Goal: Task Accomplishment & Management: Use online tool/utility

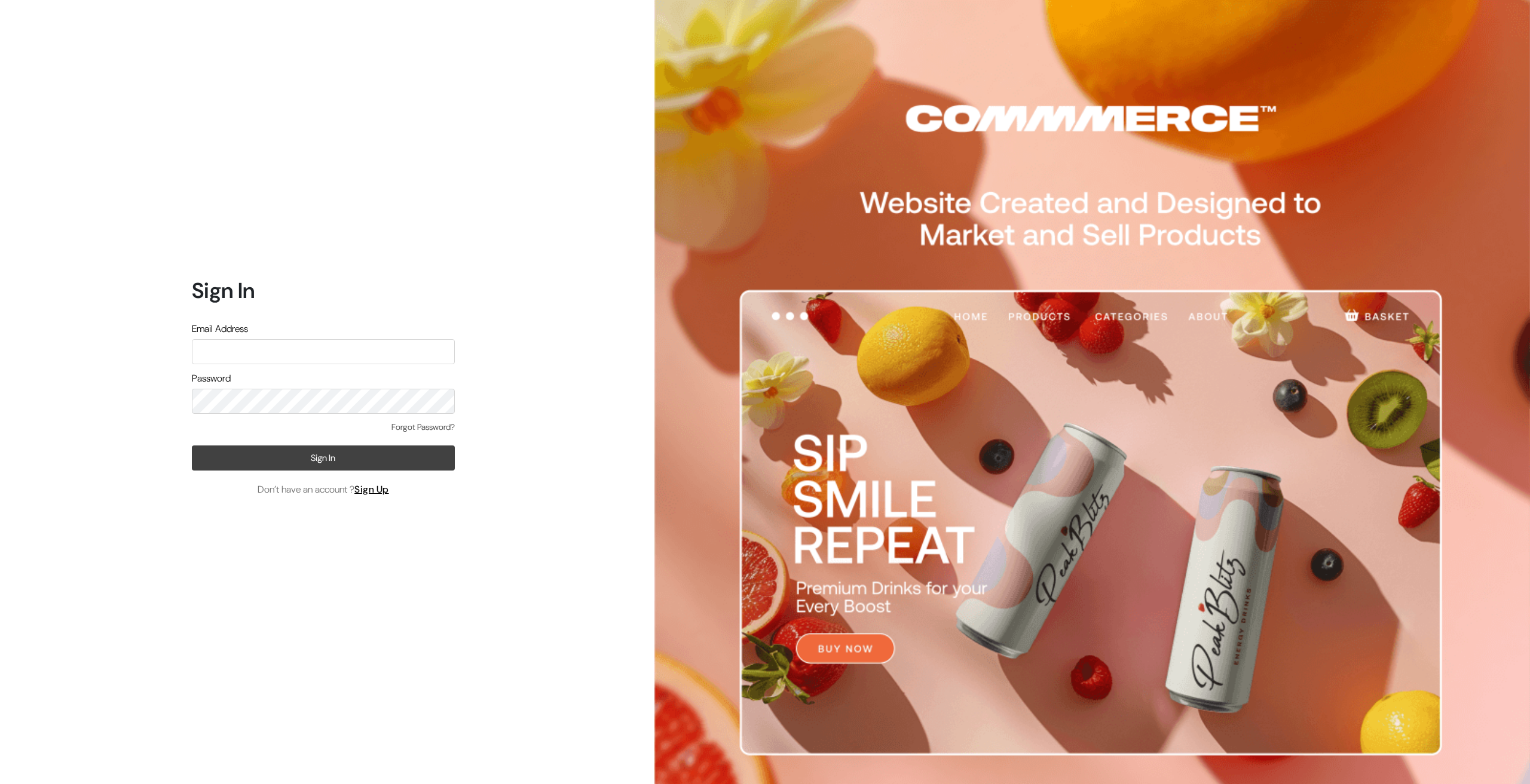
type input "Ecomservicesmumbai@gmail.com"
click at [240, 469] on button "Sign In" at bounding box center [323, 458] width 263 height 25
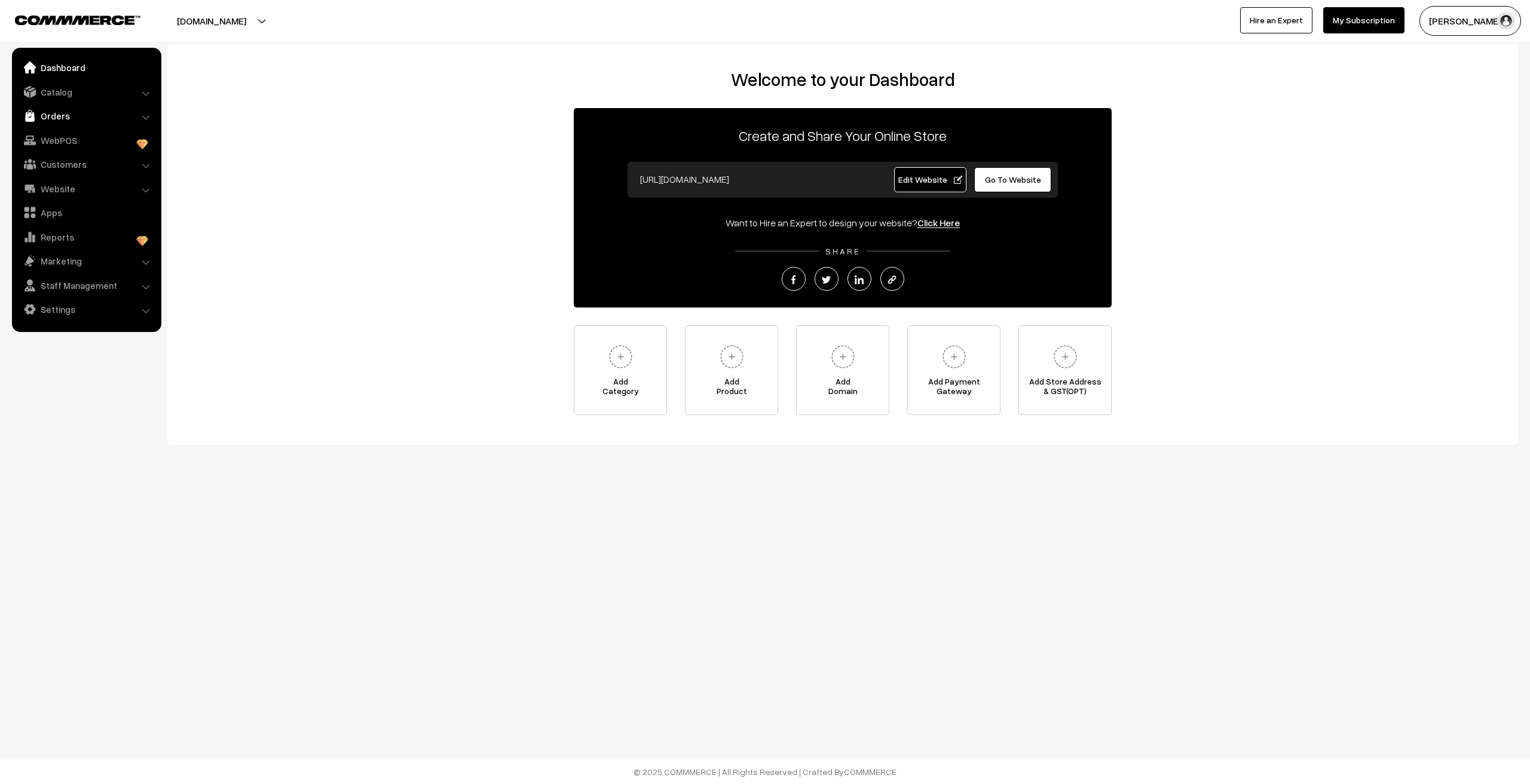
click at [88, 118] on link "Orders" at bounding box center [86, 116] width 142 height 22
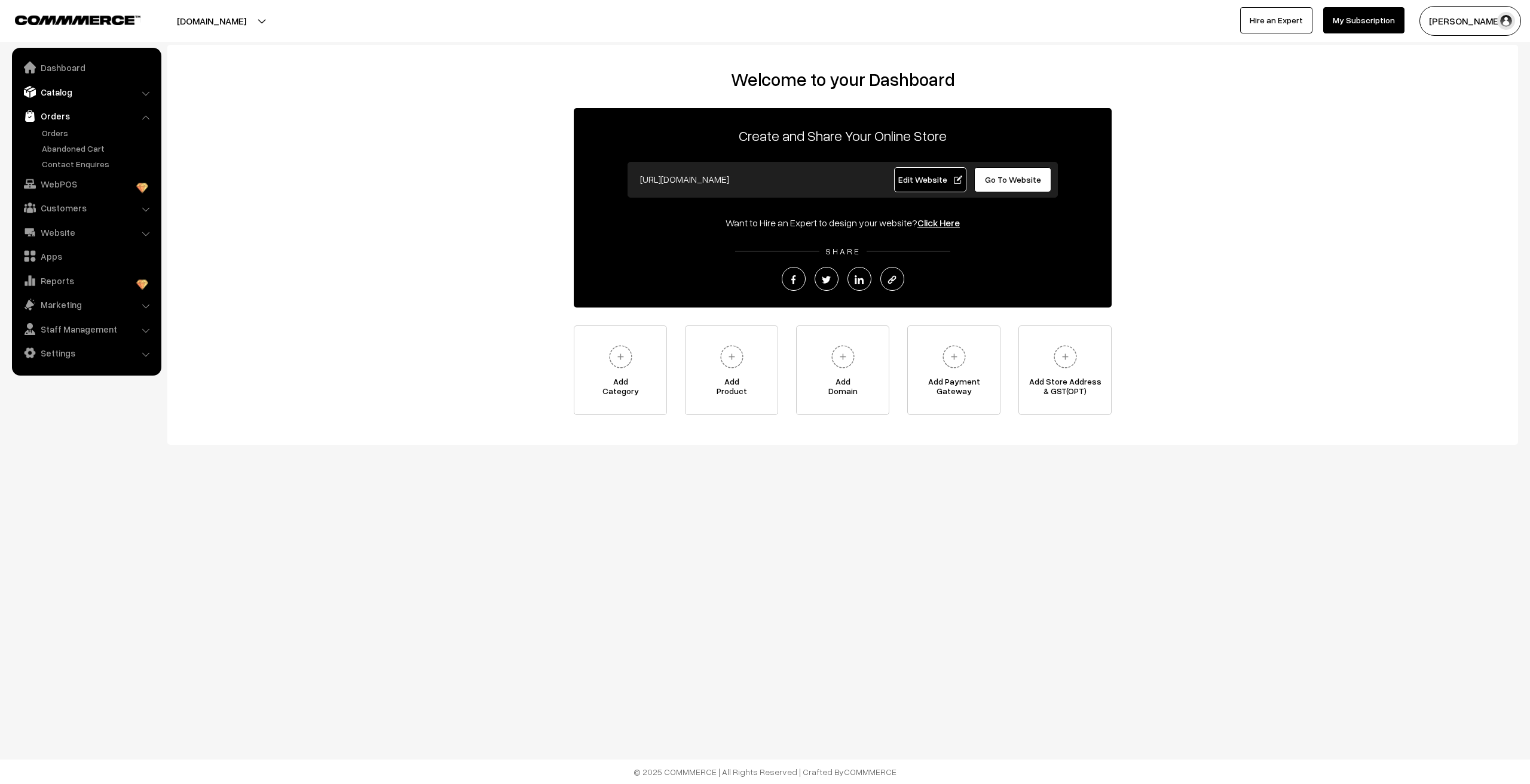
click at [54, 93] on link "Catalog" at bounding box center [86, 93] width 142 height 22
click at [52, 122] on link "Products" at bounding box center [98, 124] width 119 height 13
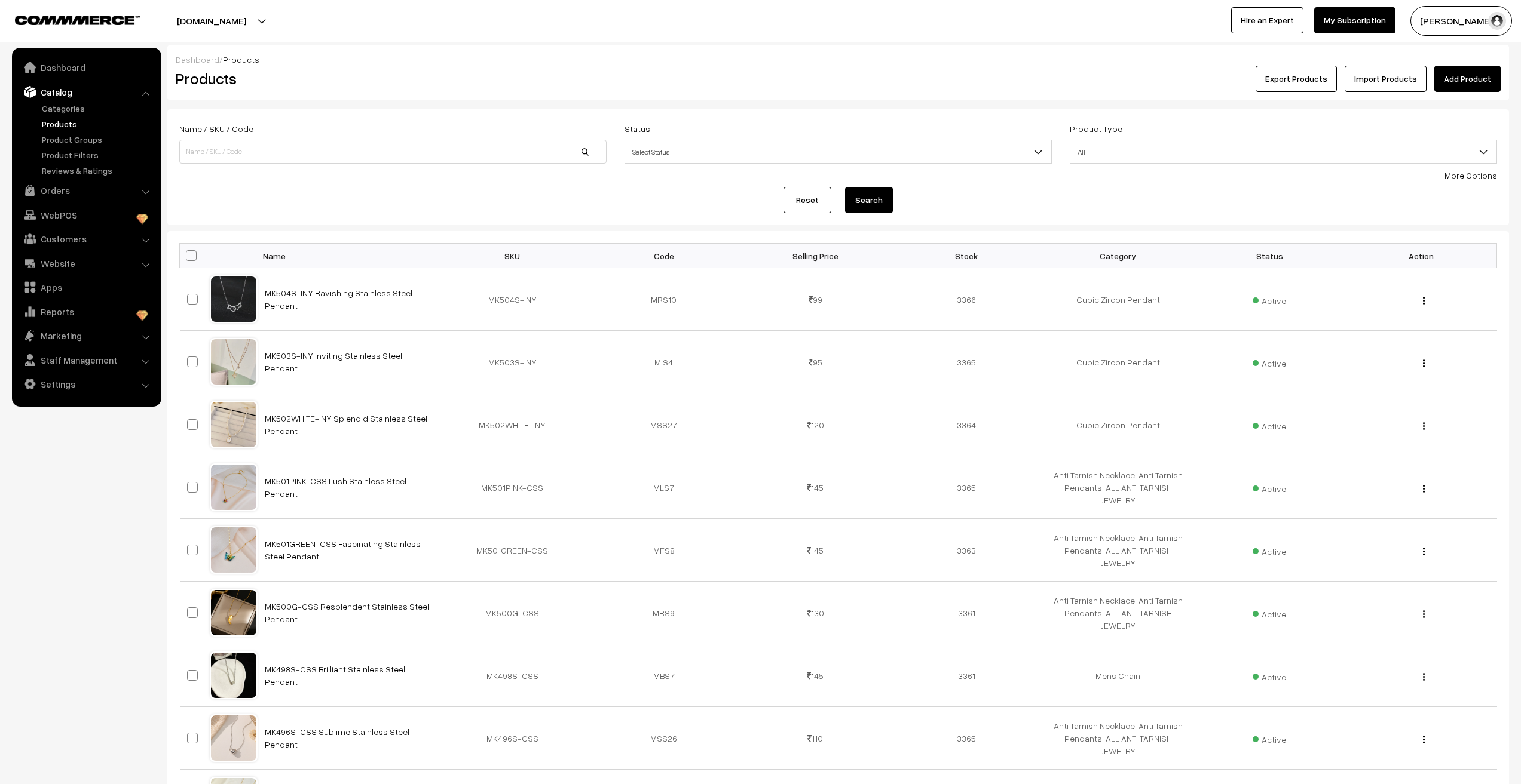
click at [1389, 82] on link "Import Products" at bounding box center [1385, 78] width 82 height 26
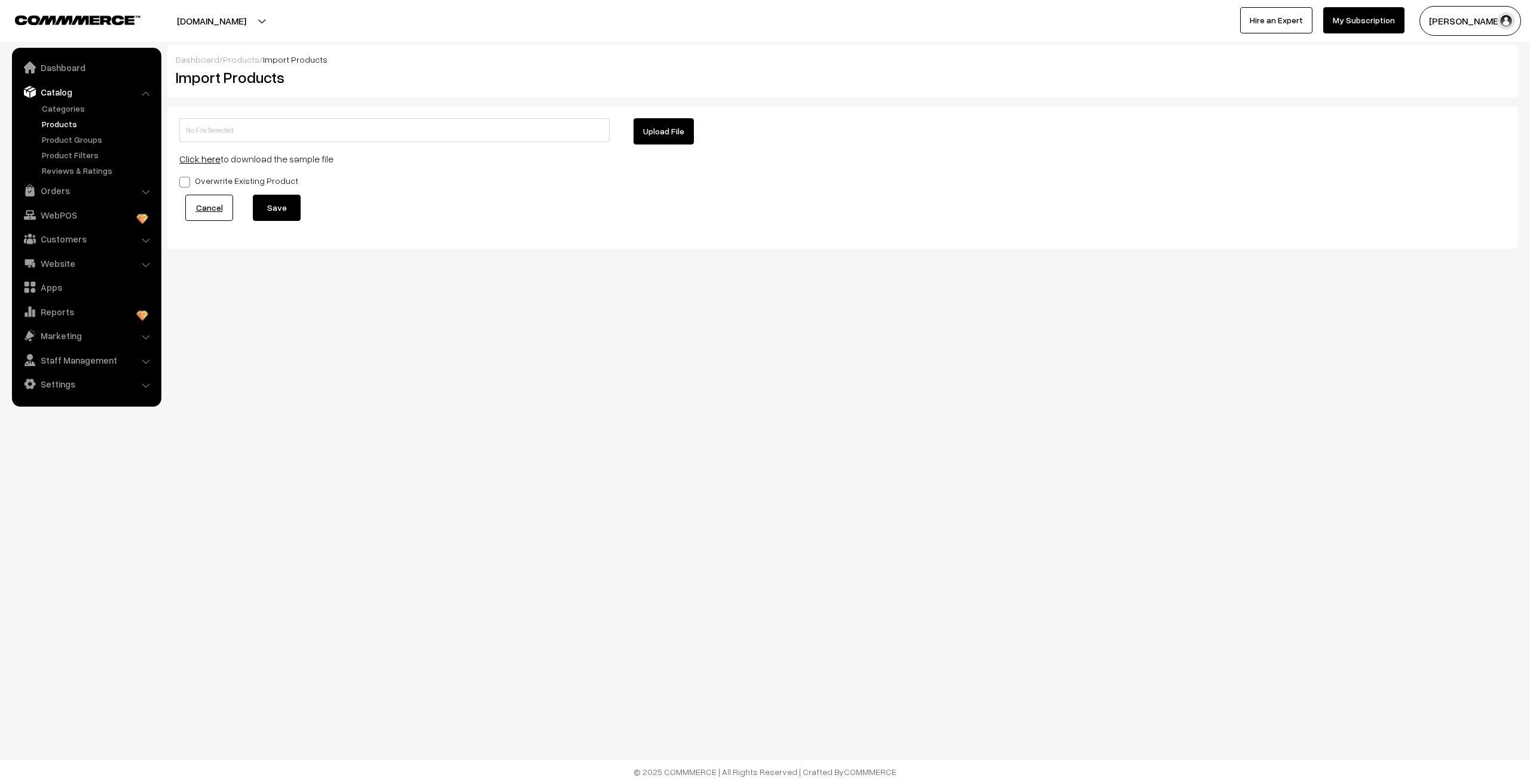
click at [683, 126] on button "Upload File" at bounding box center [664, 131] width 61 height 26
type input "MKMC.zip"
click at [268, 205] on button "Save" at bounding box center [276, 207] width 48 height 26
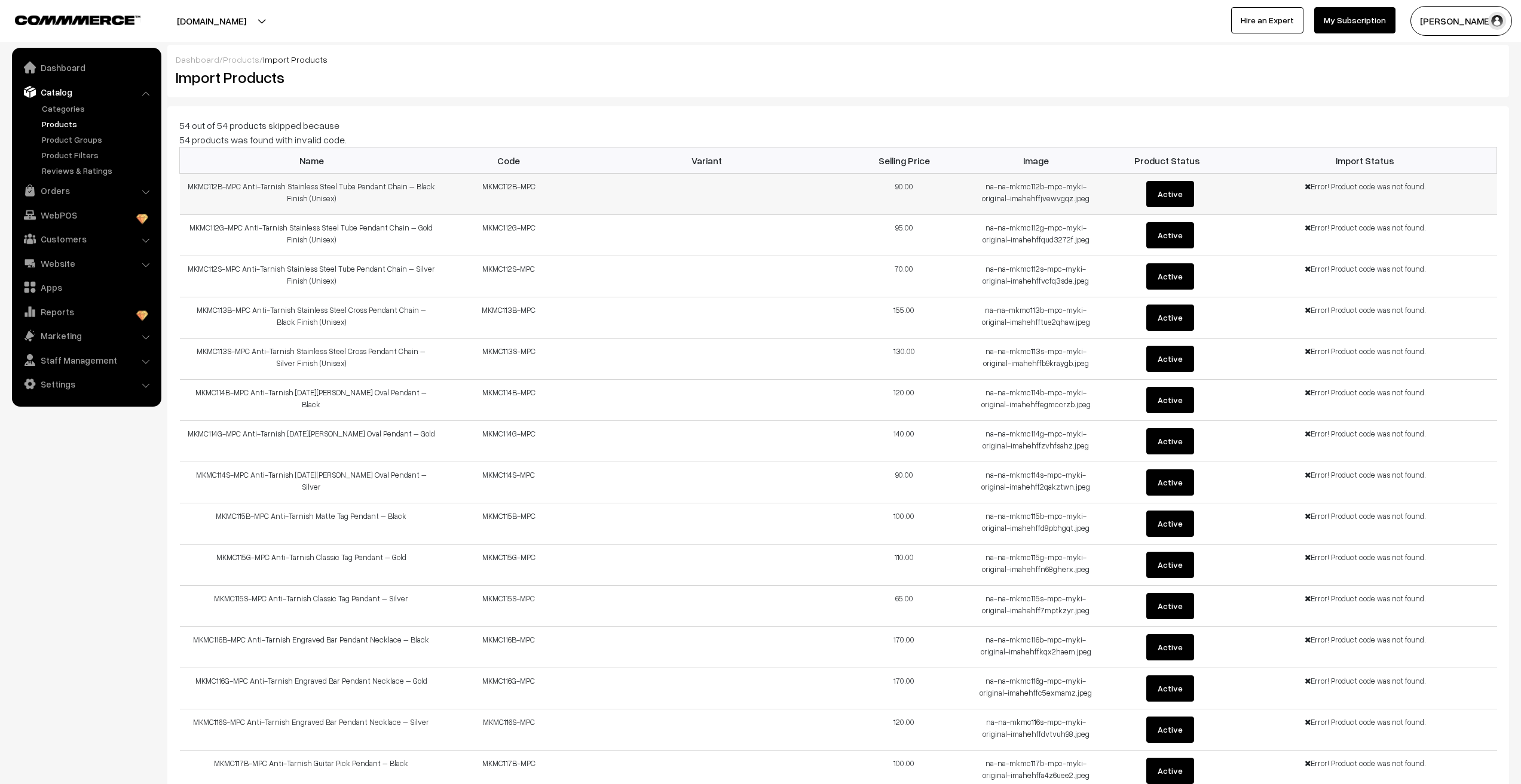
click at [1310, 187] on icon at bounding box center [1307, 186] width 6 height 8
click at [1169, 199] on button "Active" at bounding box center [1170, 193] width 48 height 26
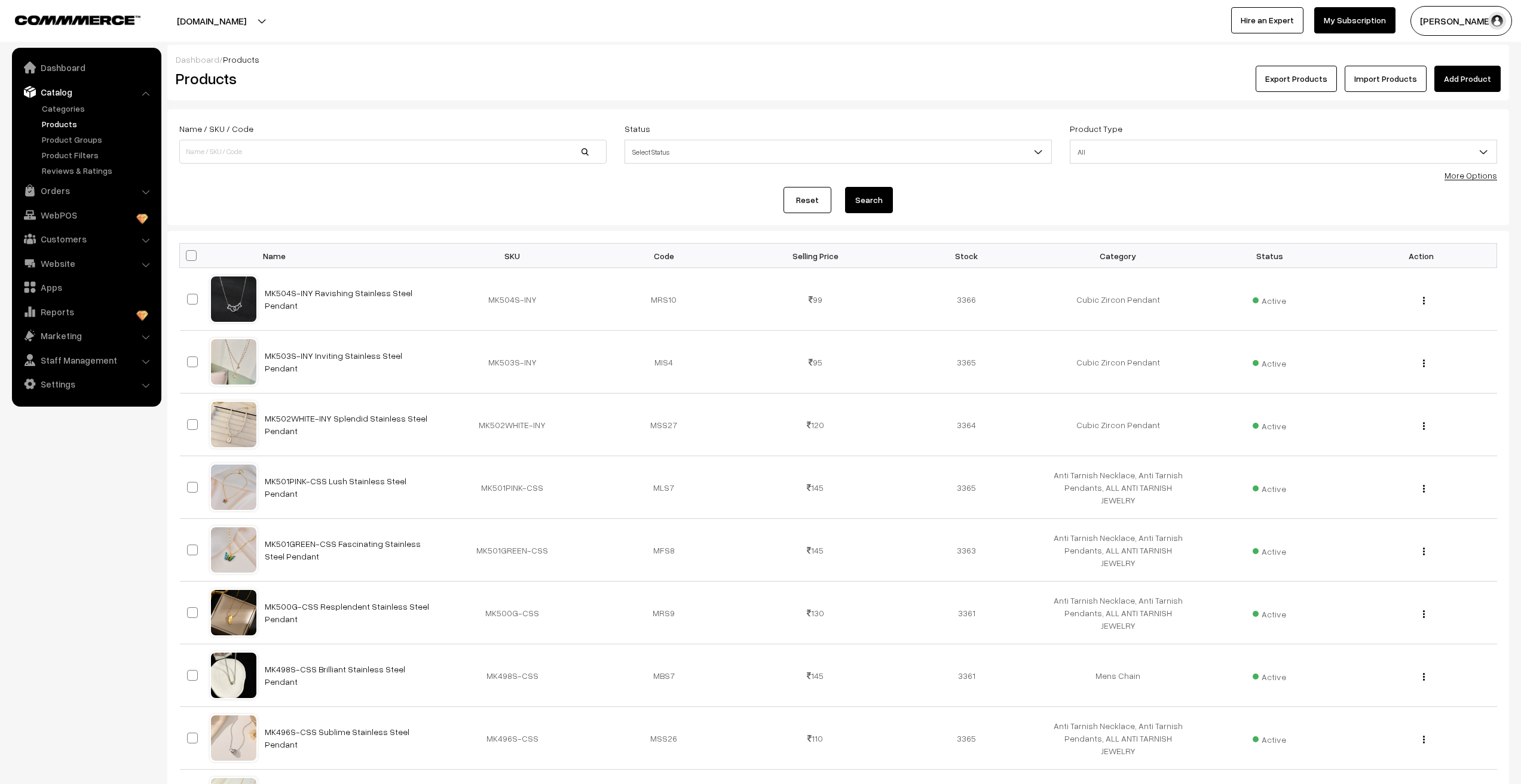
click at [60, 121] on link "Products" at bounding box center [98, 124] width 119 height 13
click at [1376, 77] on link "Import Products" at bounding box center [1385, 78] width 82 height 26
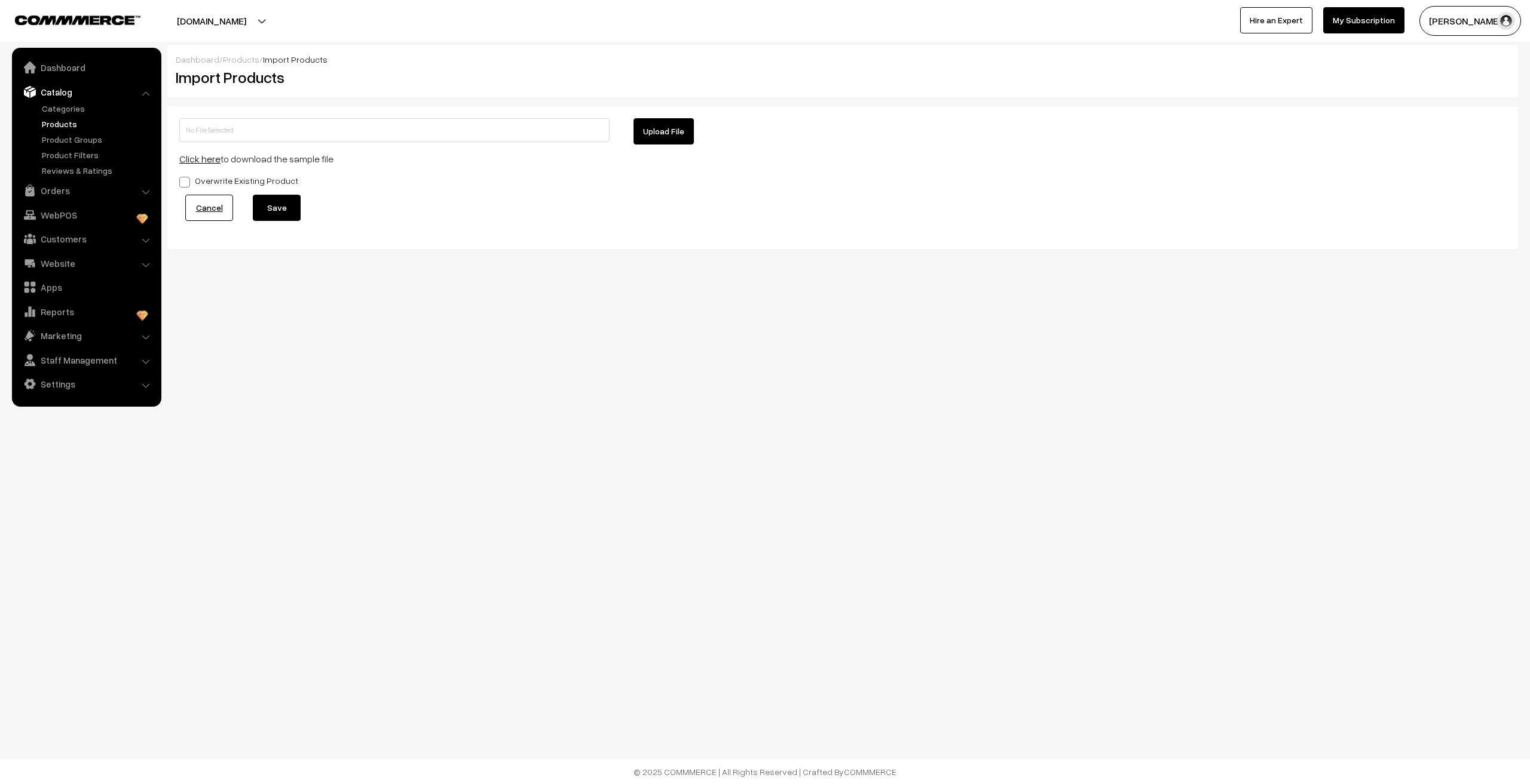
click at [478, 349] on body "Thank you for showing interest. Our team will call you shortly. Close [DOMAIN_N…" at bounding box center [765, 392] width 1530 height 784
click at [660, 127] on button "Upload File" at bounding box center [664, 131] width 61 height 26
type input "MKMC.zip"
click at [261, 208] on button "Save" at bounding box center [276, 207] width 48 height 26
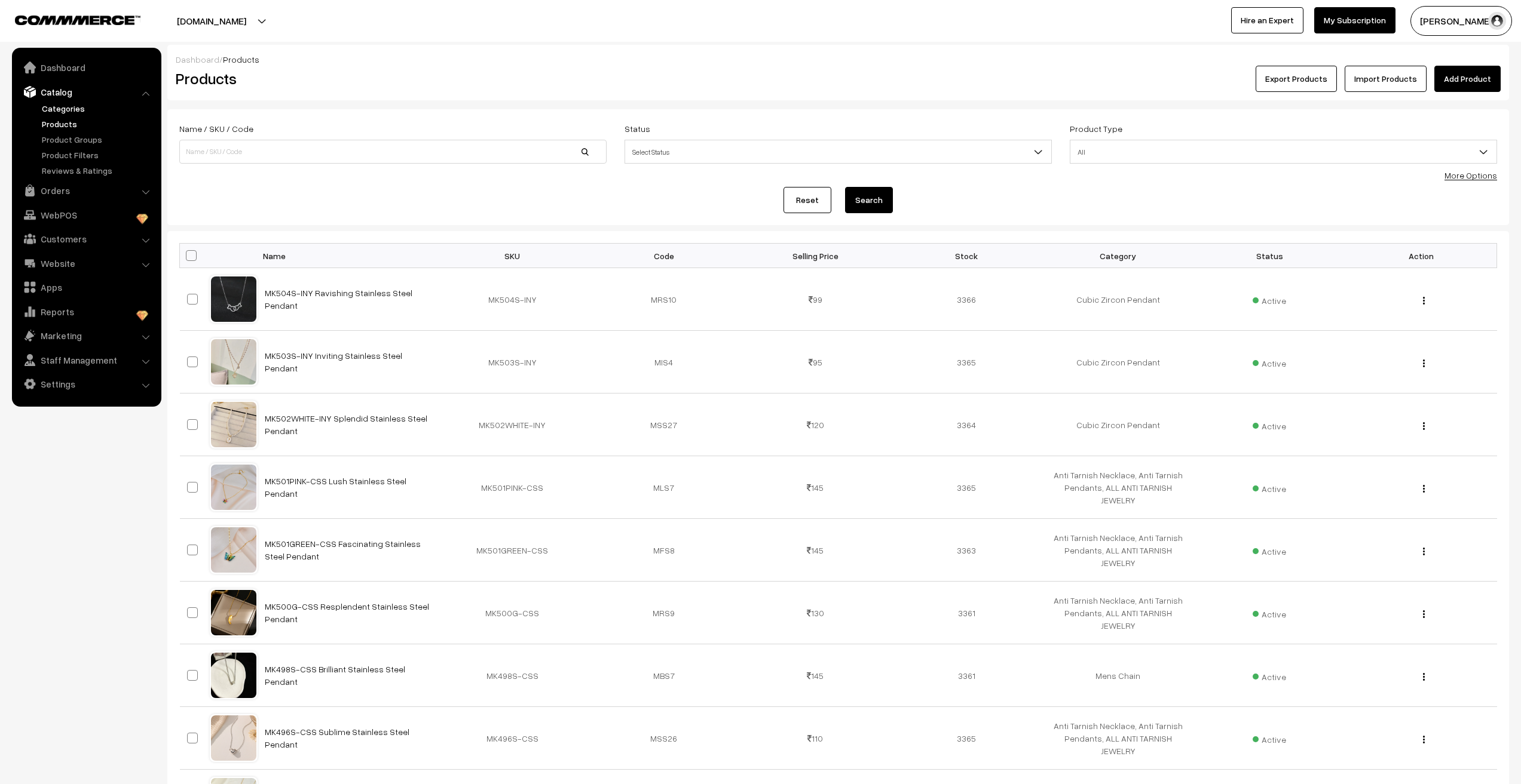
click at [72, 103] on link "Categories" at bounding box center [98, 108] width 119 height 13
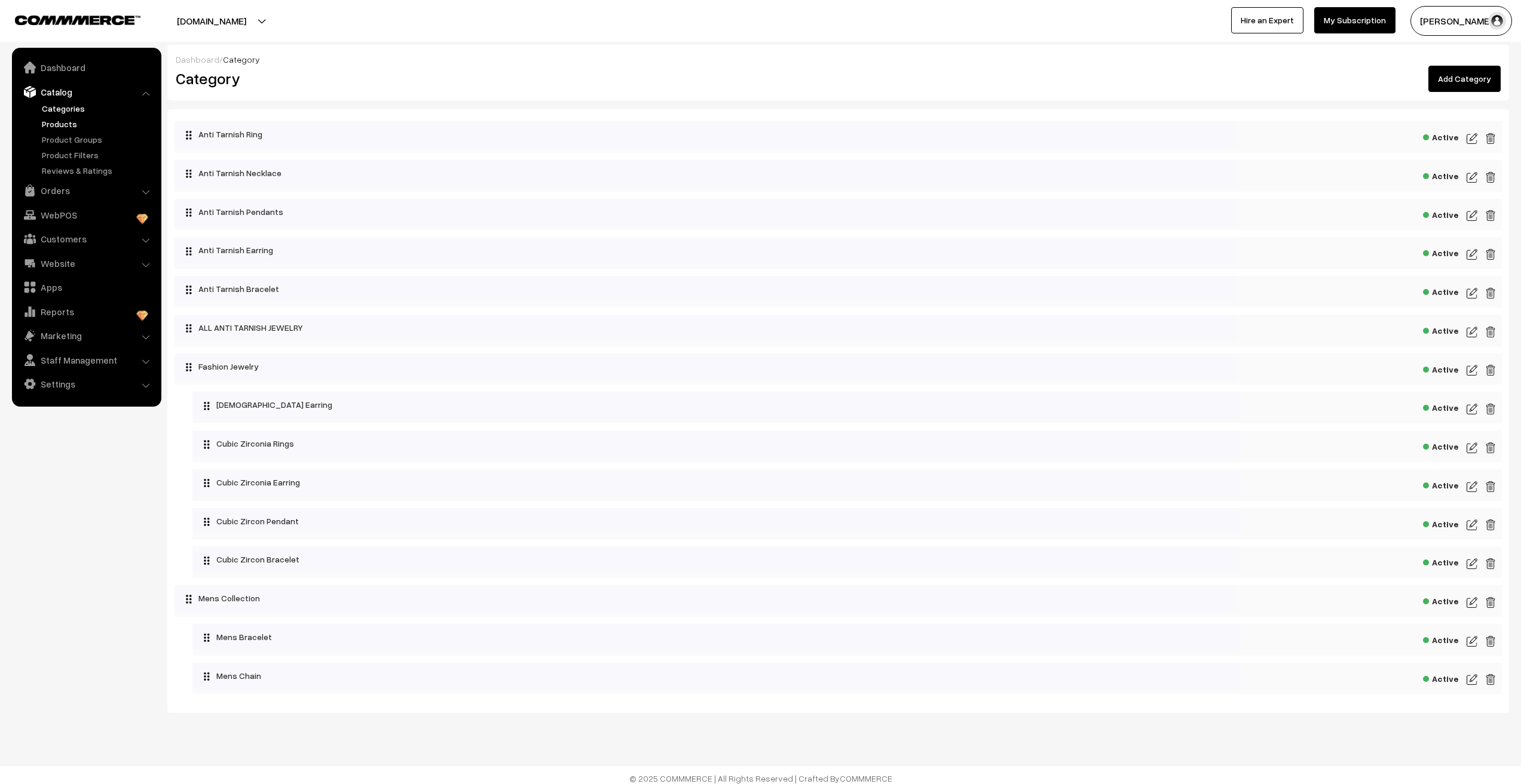
click at [64, 120] on link "Products" at bounding box center [98, 124] width 119 height 13
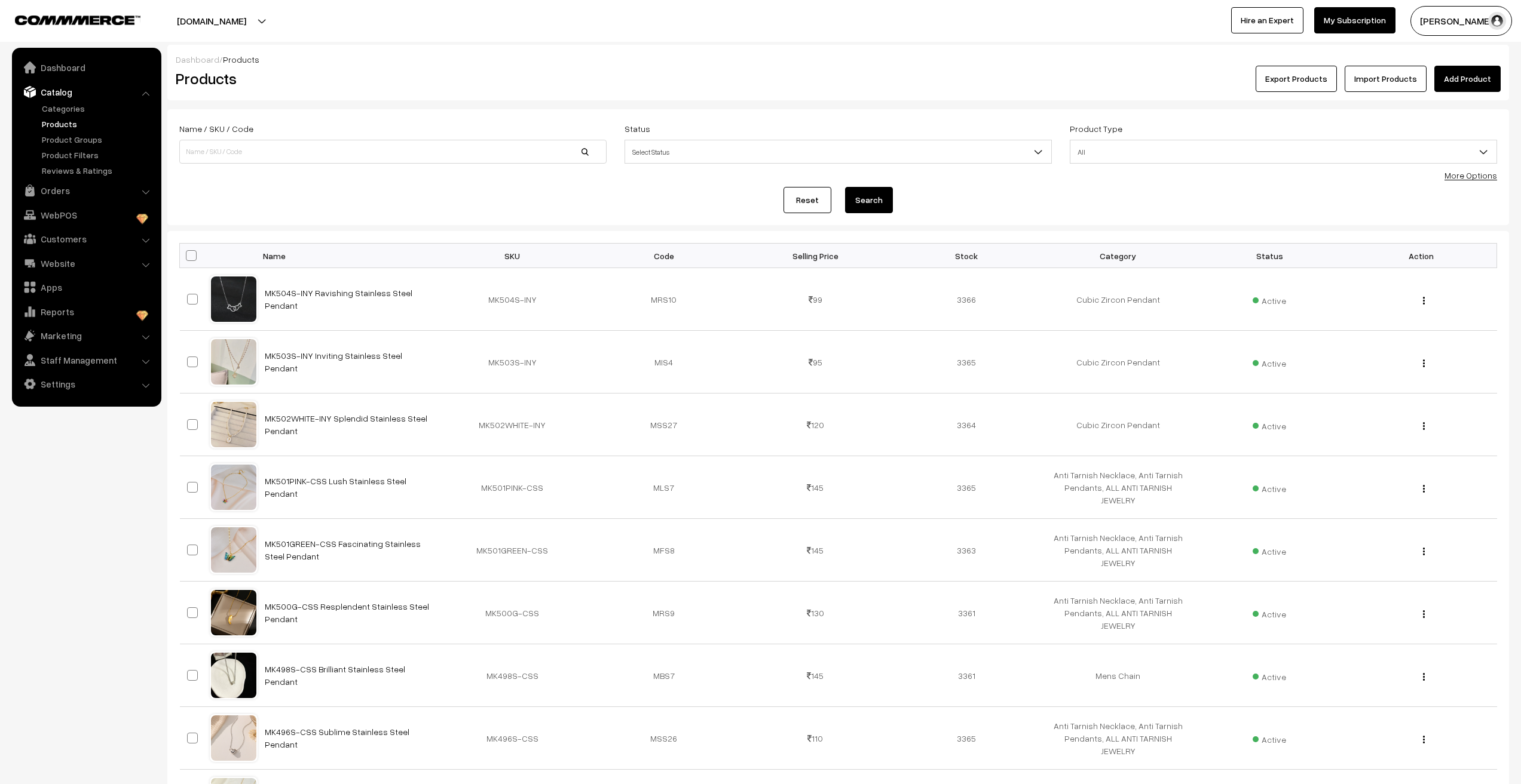
click at [1455, 77] on link "Add Product" at bounding box center [1467, 78] width 66 height 26
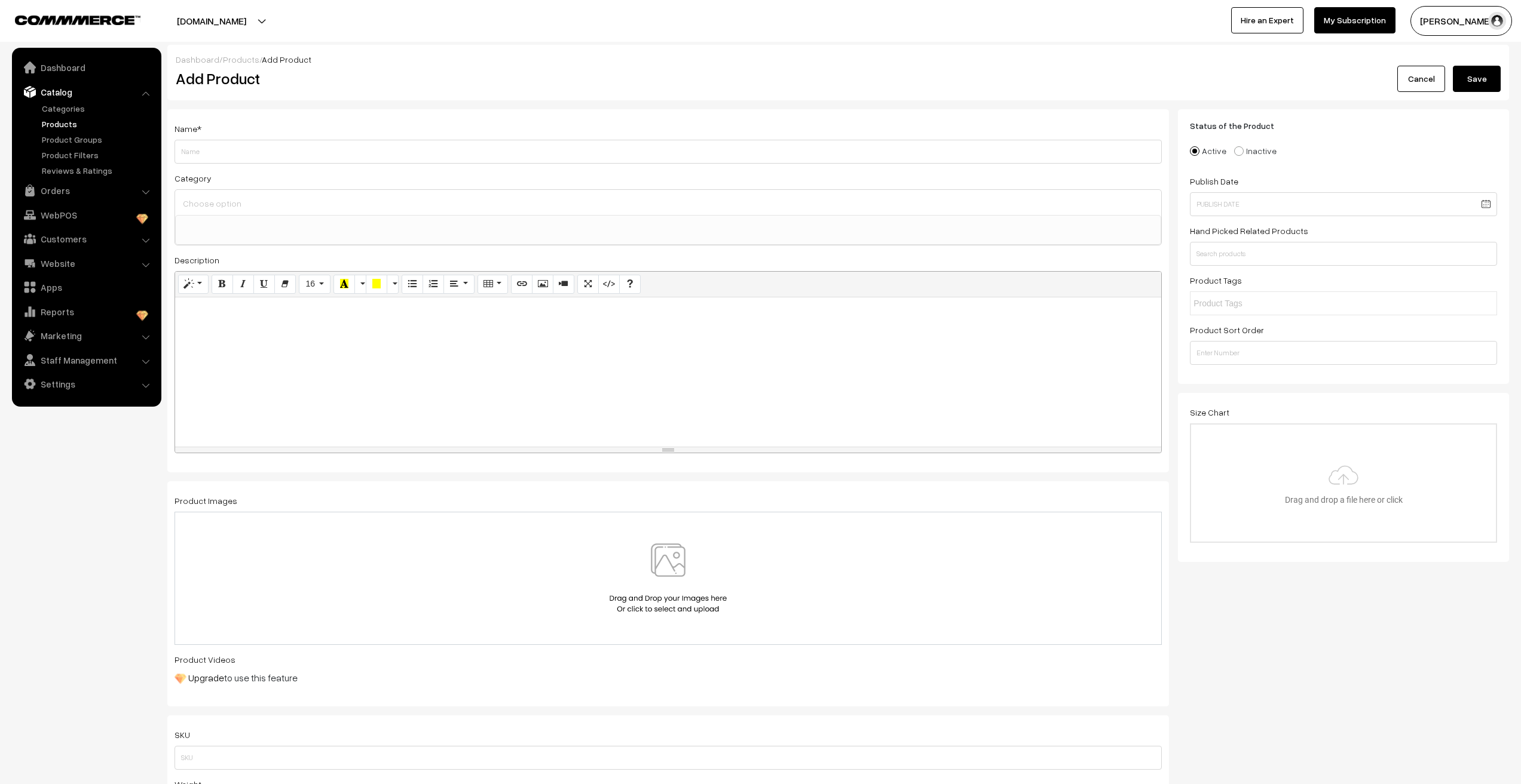
select select
click at [1412, 77] on link "Cancel" at bounding box center [1421, 78] width 48 height 26
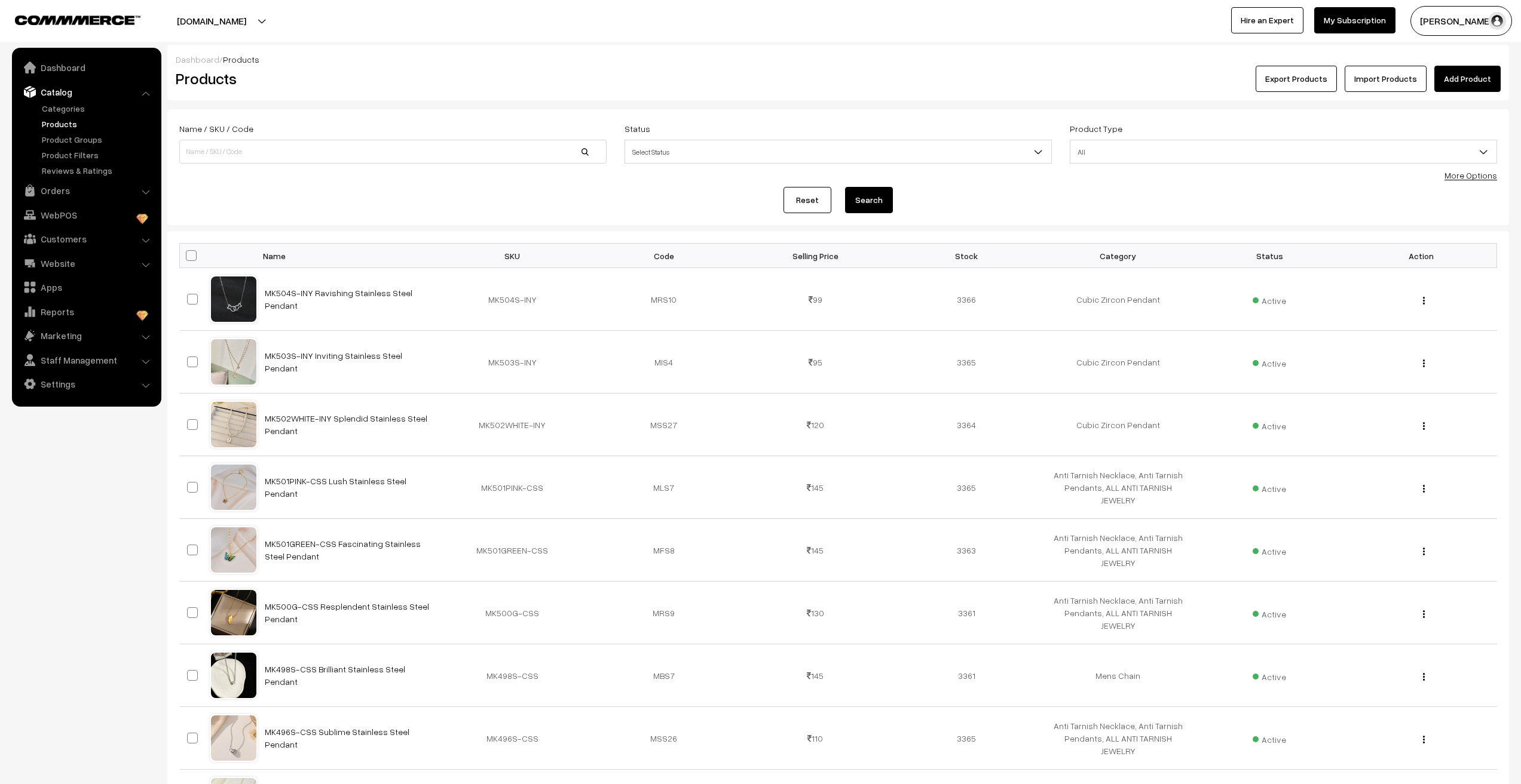
click at [1412, 77] on link "Import Products" at bounding box center [1385, 78] width 82 height 26
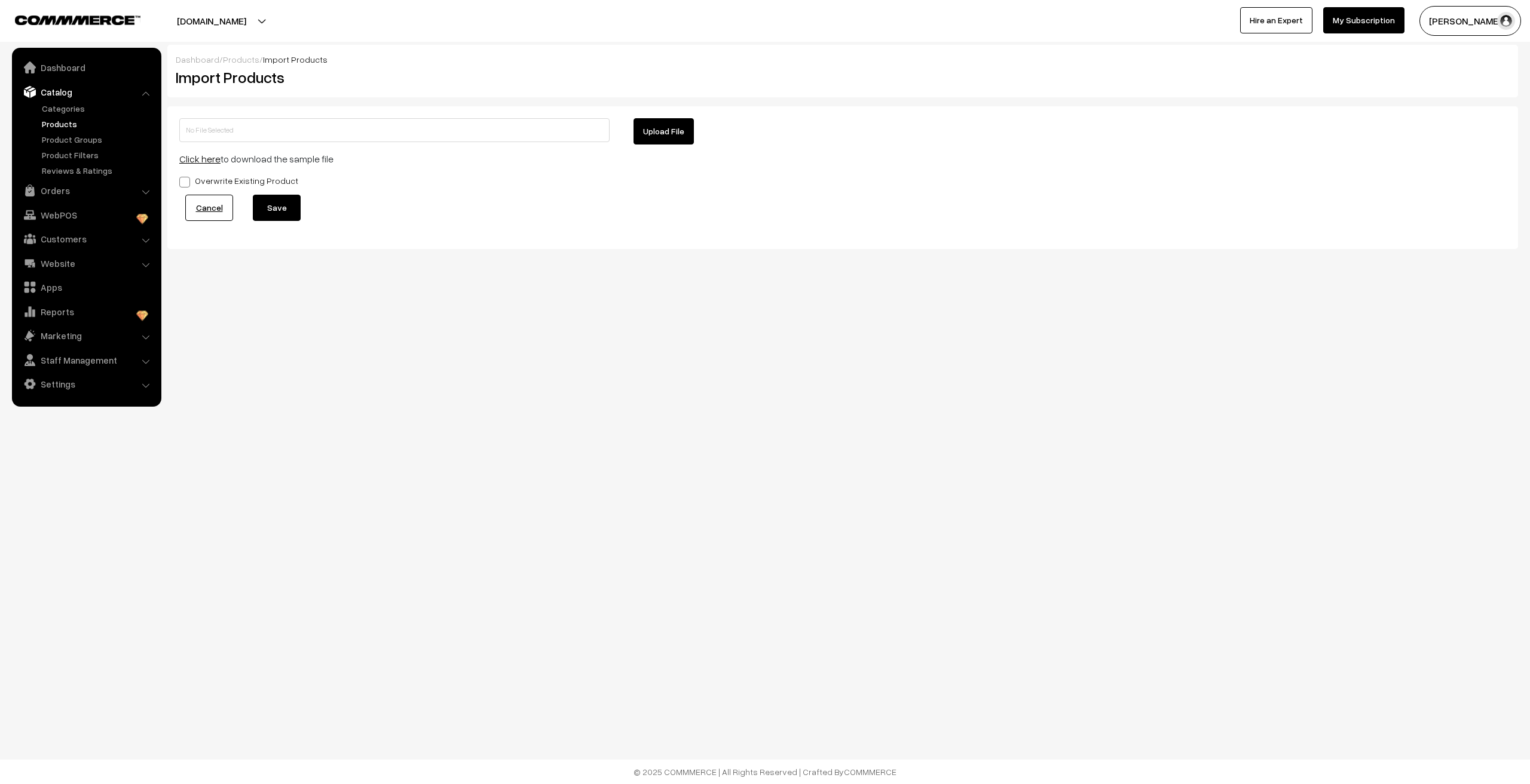
click at [184, 157] on link "Click here" at bounding box center [199, 159] width 41 height 12
click at [642, 319] on div "Dashboard / Products / Import Products Import Products Upload File Click here t…" at bounding box center [765, 163] width 1530 height 326
click at [676, 137] on button "Upload File" at bounding box center [664, 131] width 61 height 26
type input "images.zip"
click at [258, 207] on button "Save" at bounding box center [276, 207] width 48 height 26
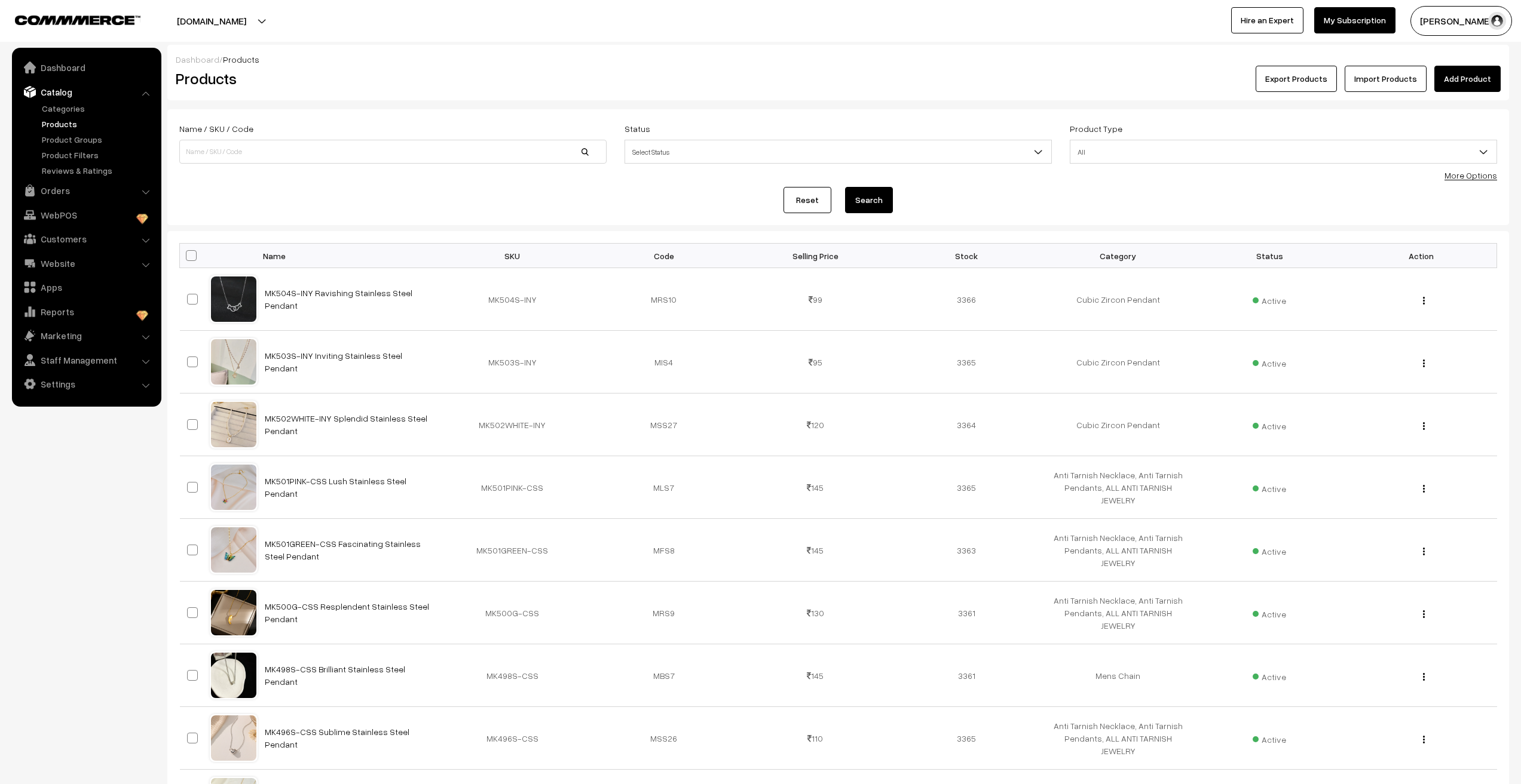
click at [59, 123] on link "Products" at bounding box center [98, 124] width 119 height 13
click at [1384, 85] on link "Import Products" at bounding box center [1385, 78] width 82 height 26
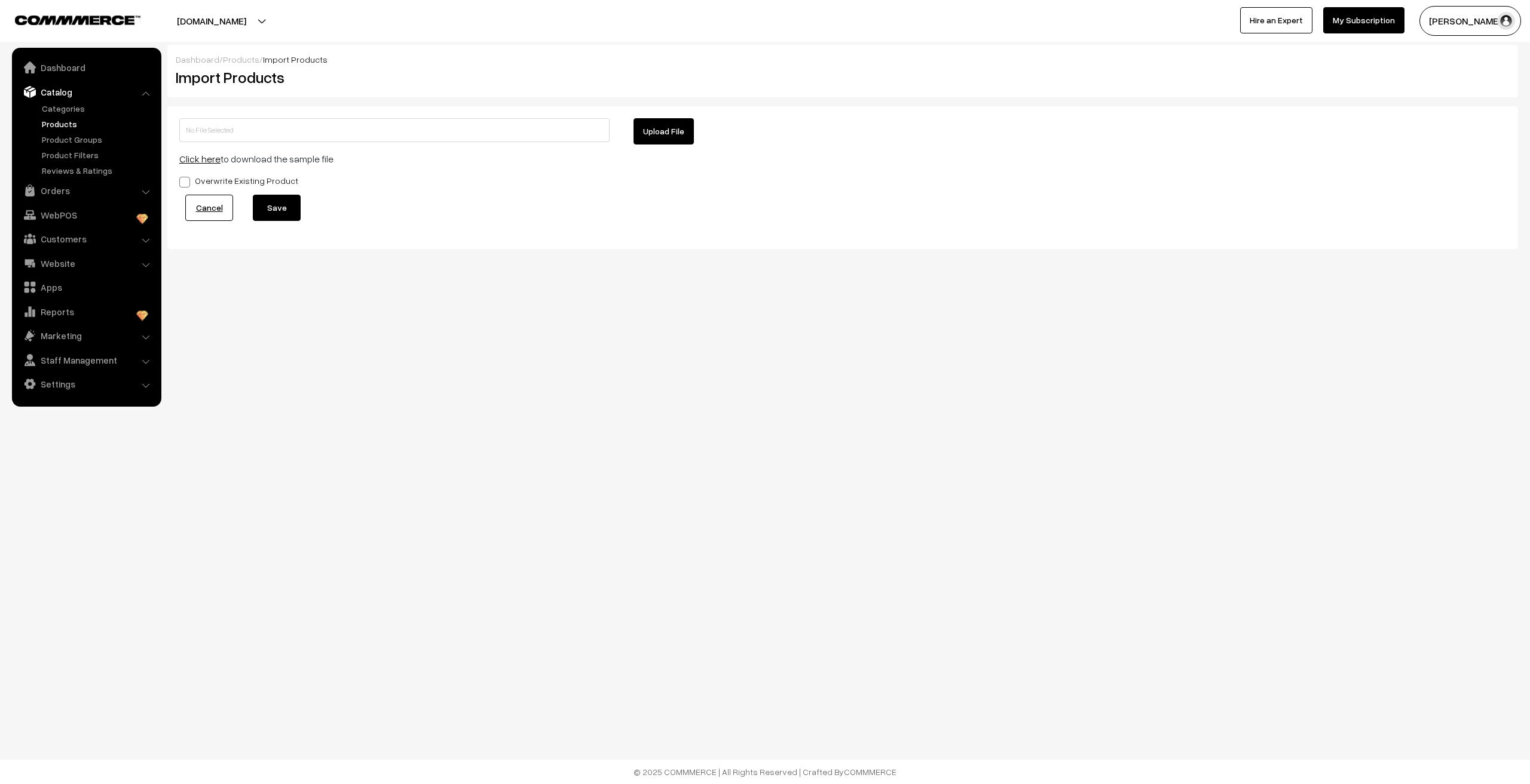
click at [647, 140] on button "Upload File" at bounding box center [664, 131] width 61 height 26
type input "mkmc.zip"
click at [281, 210] on button "Save" at bounding box center [276, 207] width 48 height 26
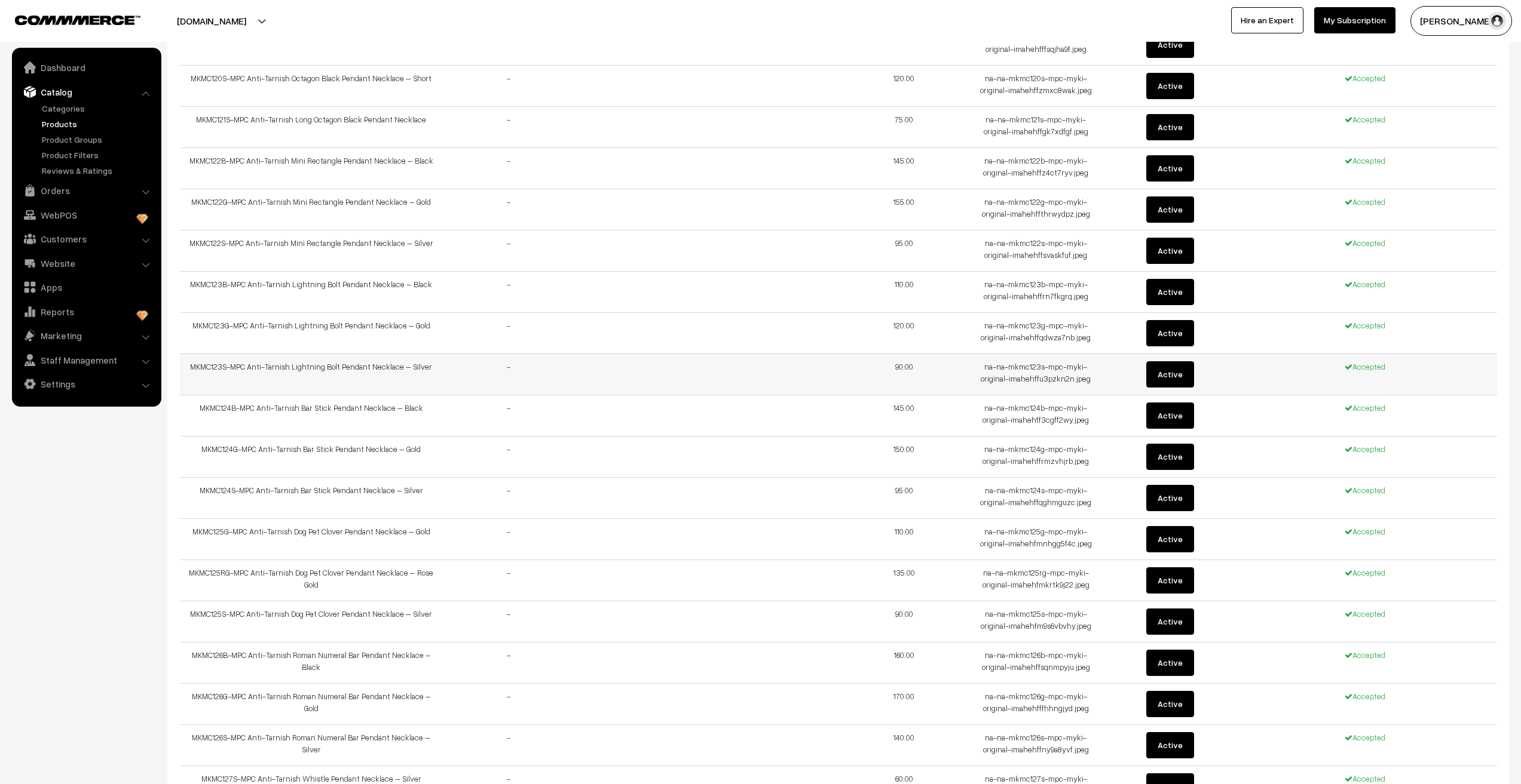
scroll to position [1726, 0]
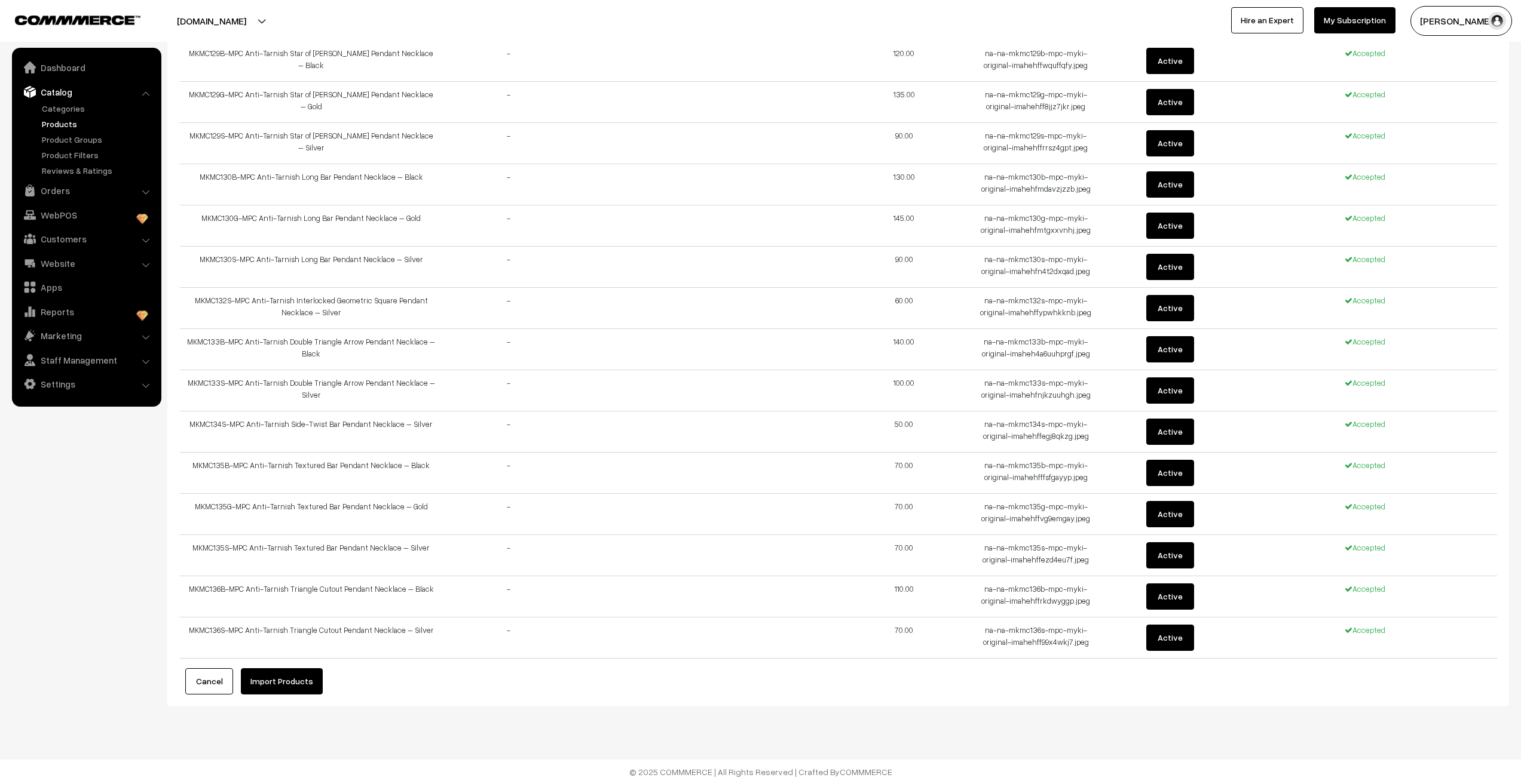
click at [279, 679] on button "Import Products" at bounding box center [281, 681] width 82 height 26
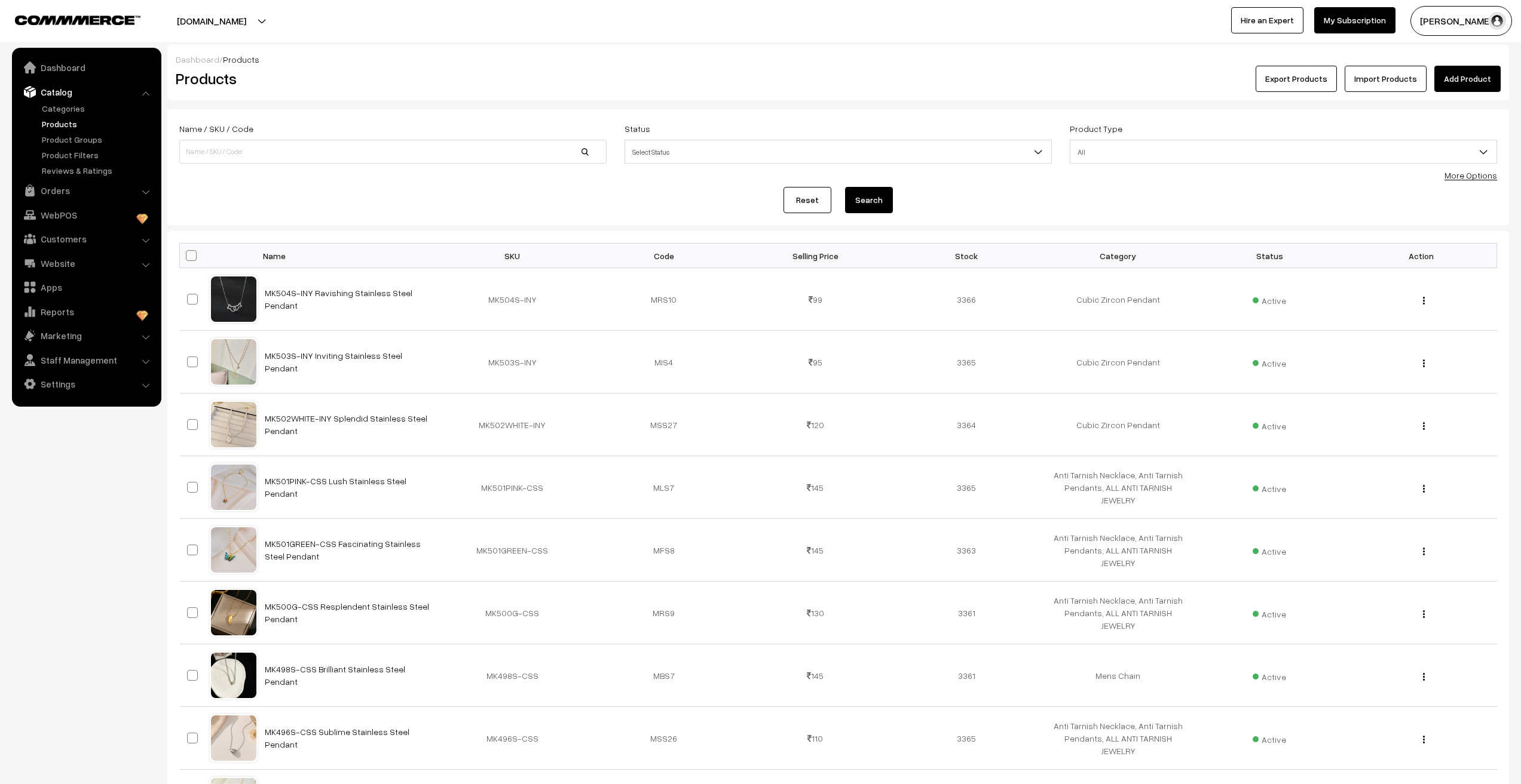
click at [64, 120] on link "Products" at bounding box center [98, 124] width 119 height 13
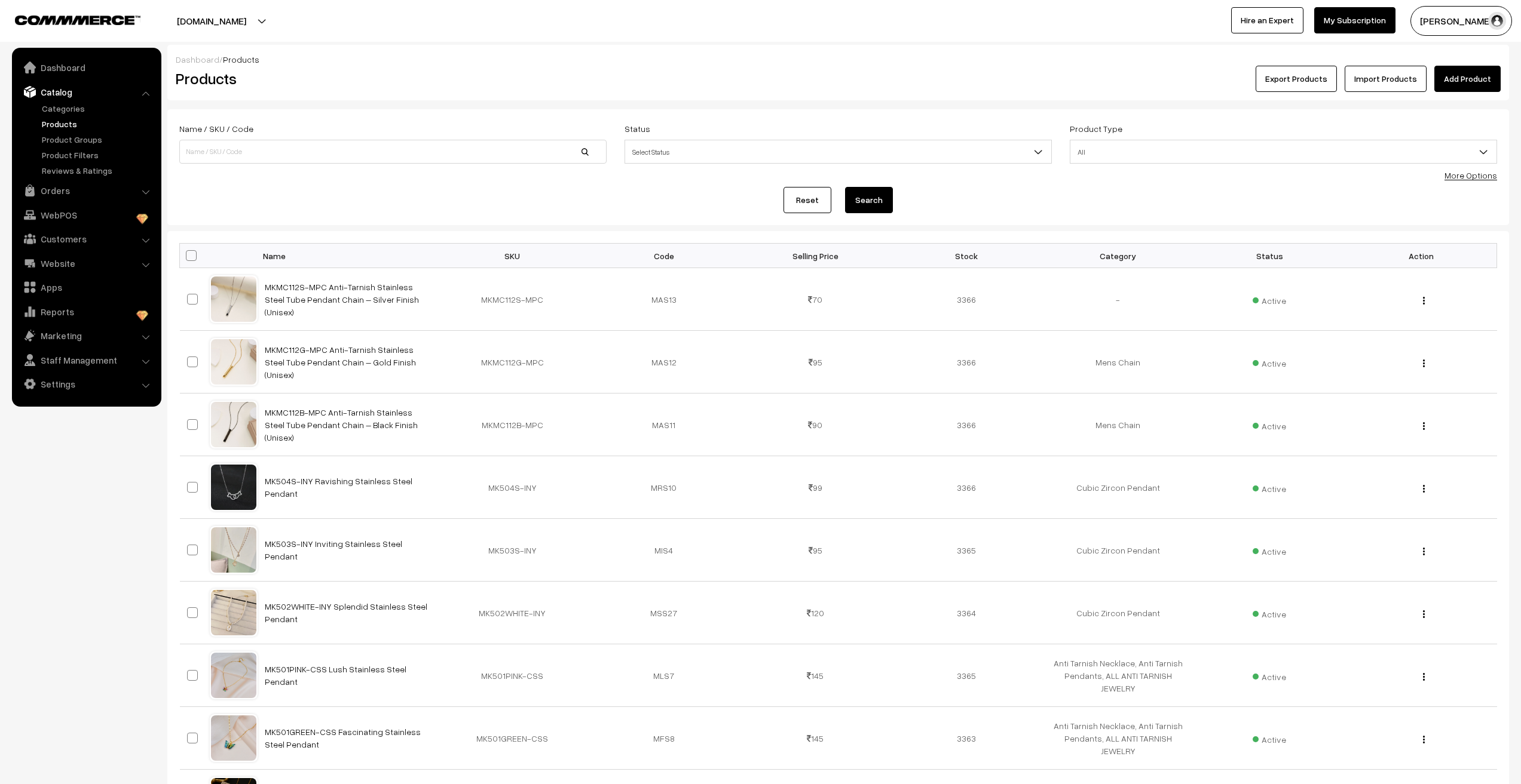
click at [64, 120] on link "Products" at bounding box center [98, 124] width 119 height 13
